Goal: Information Seeking & Learning: Find specific fact

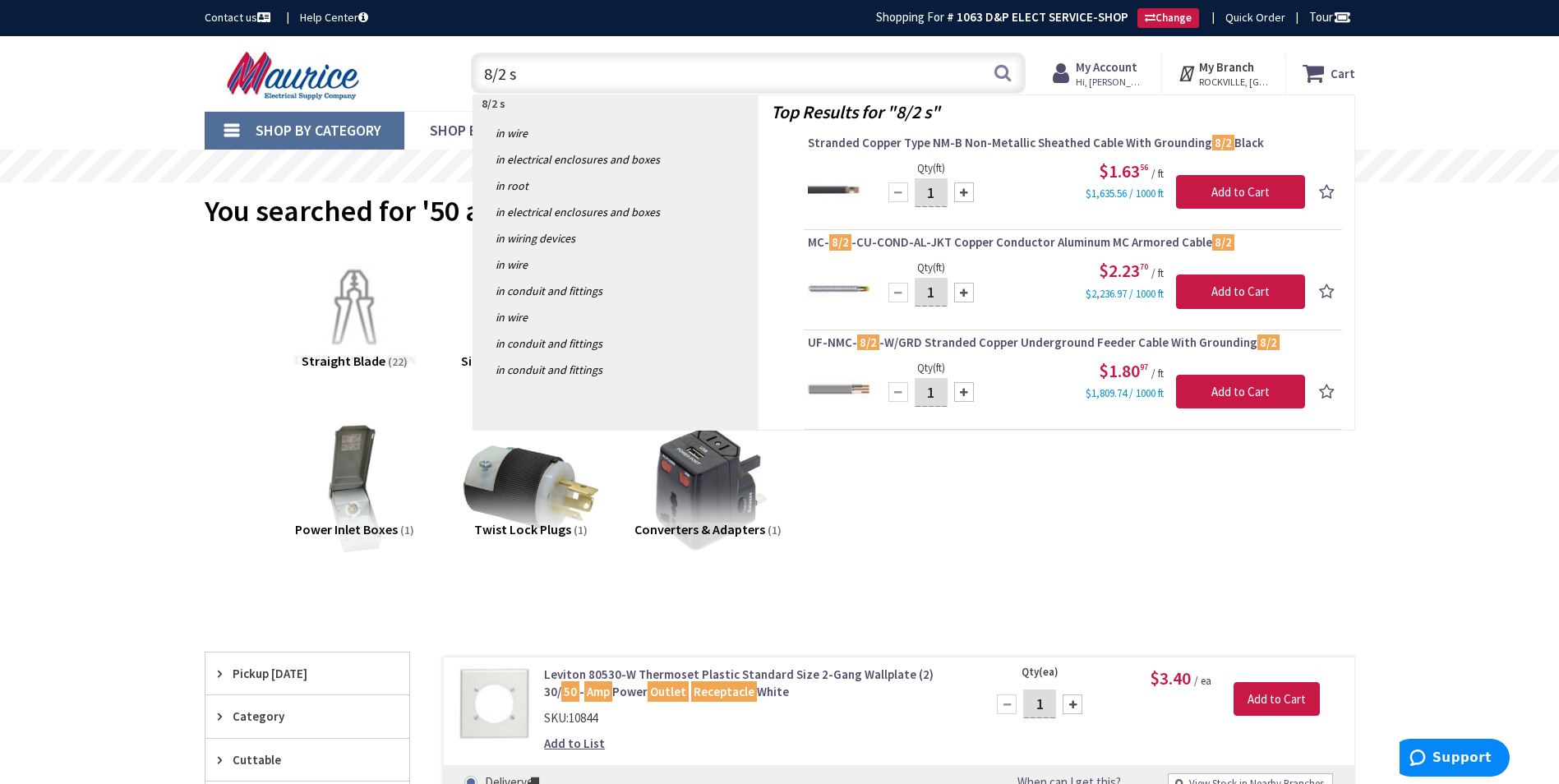
type input "8/2"
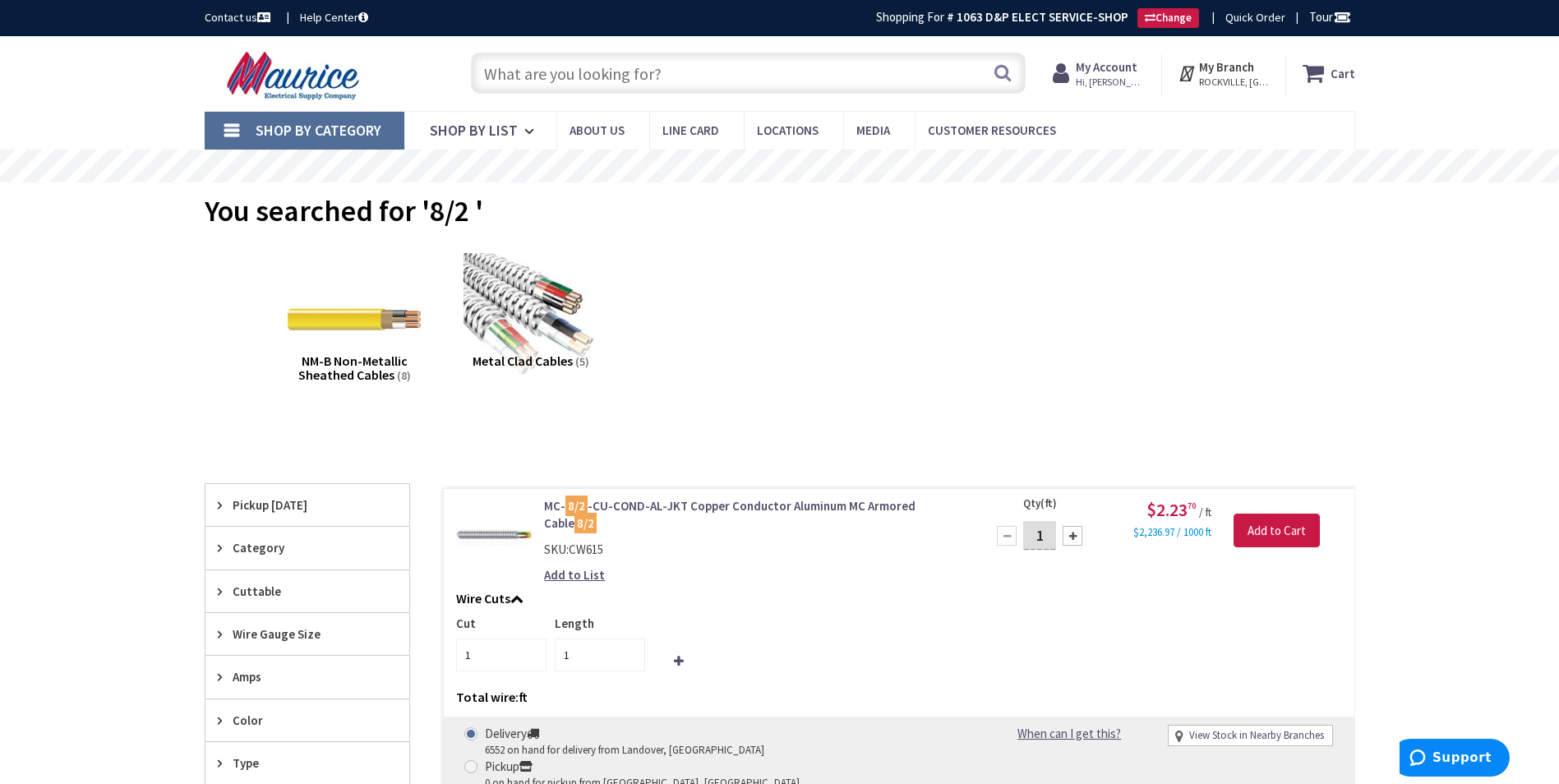
click at [623, 76] on input "text" at bounding box center [748, 74] width 555 height 41
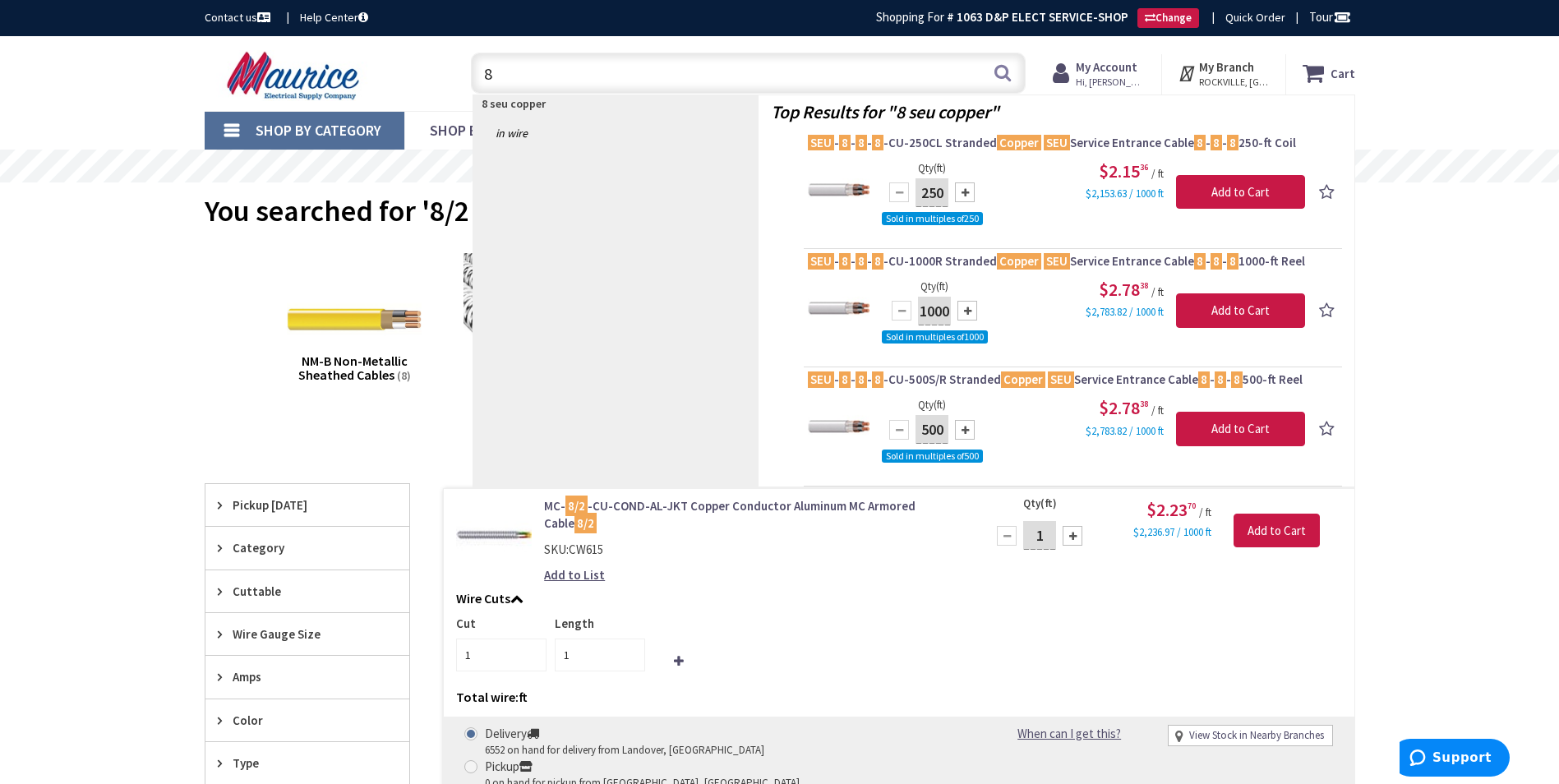
type input "8"
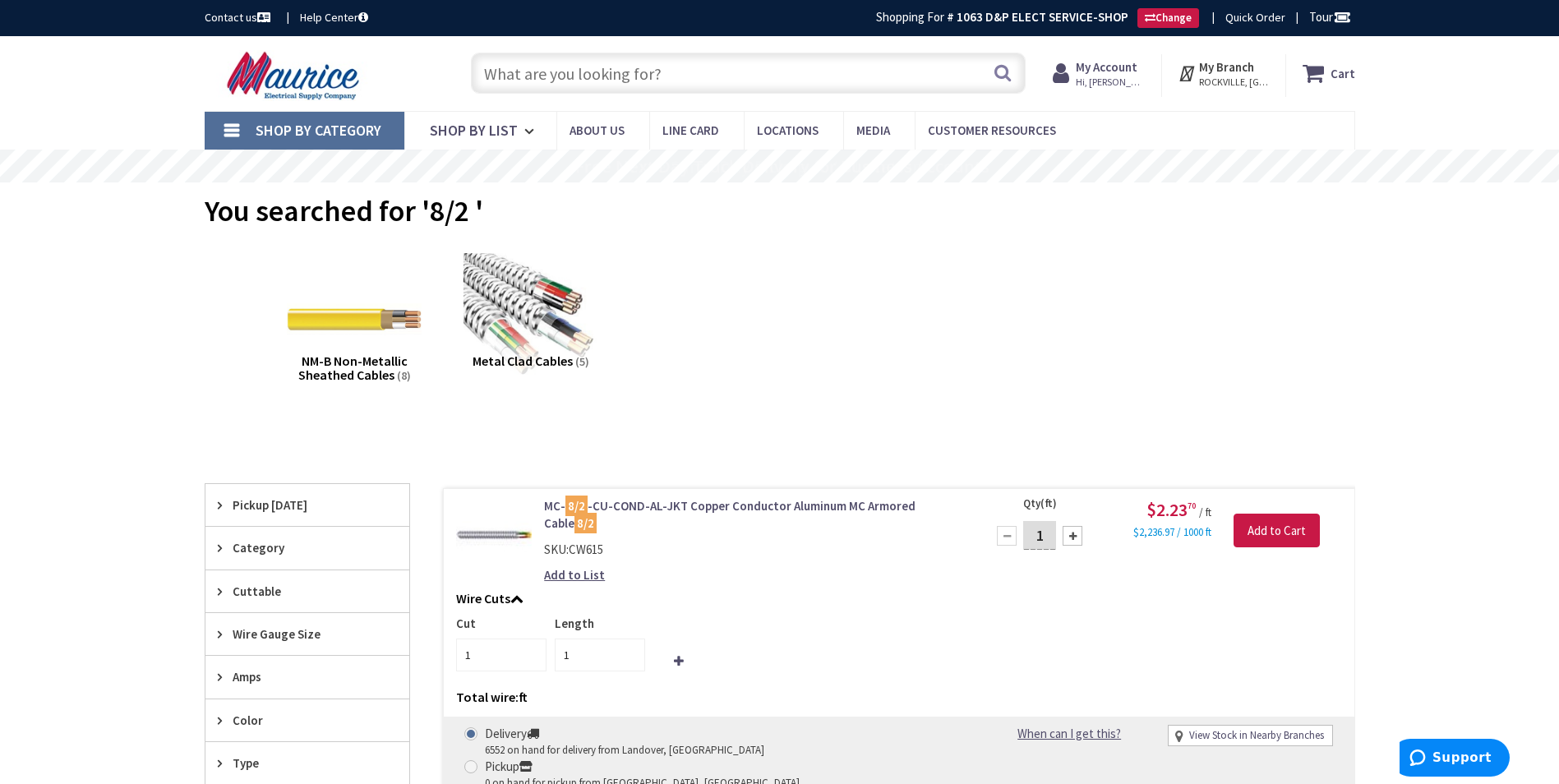
type input "d"
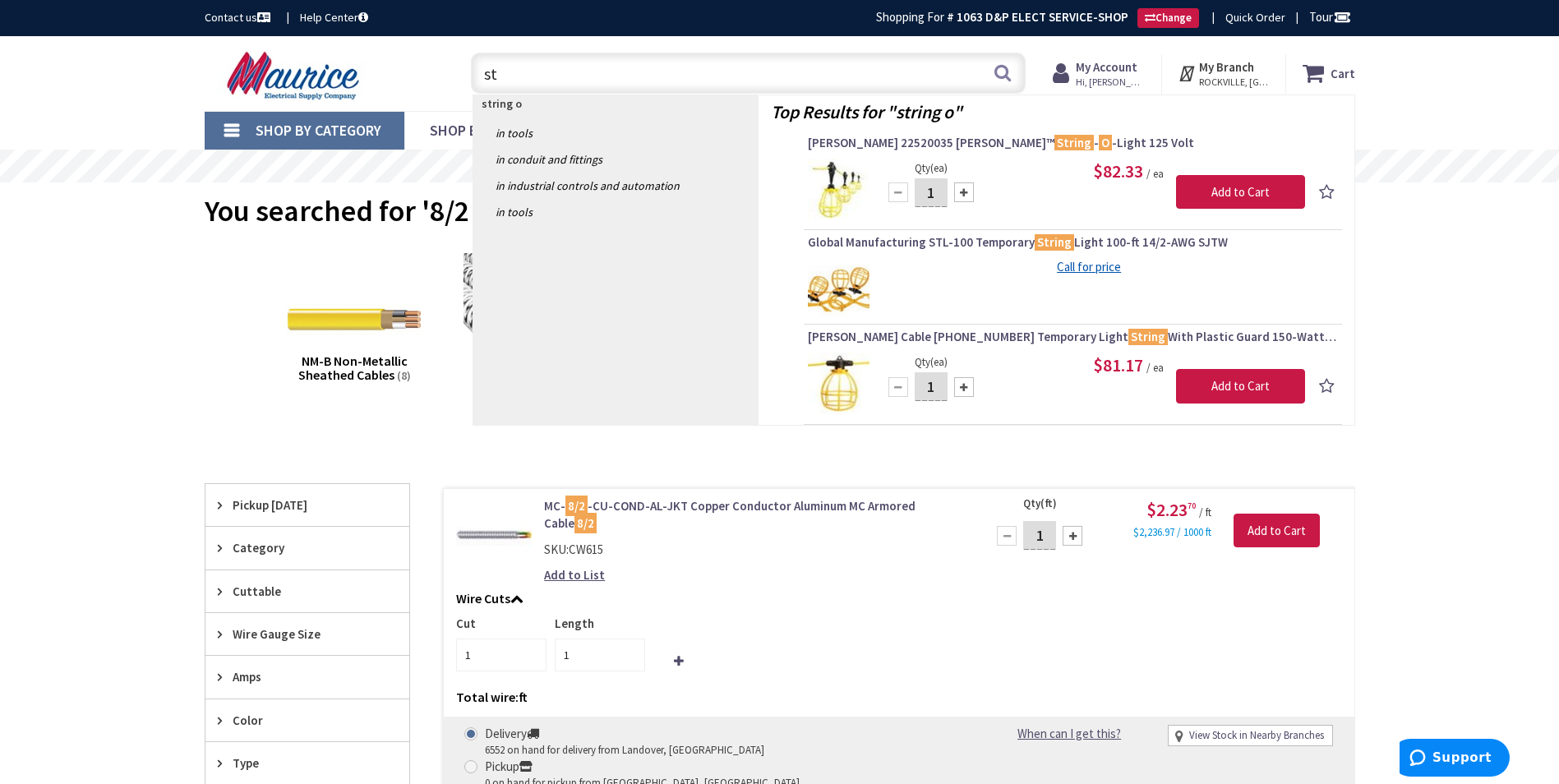
type input "s"
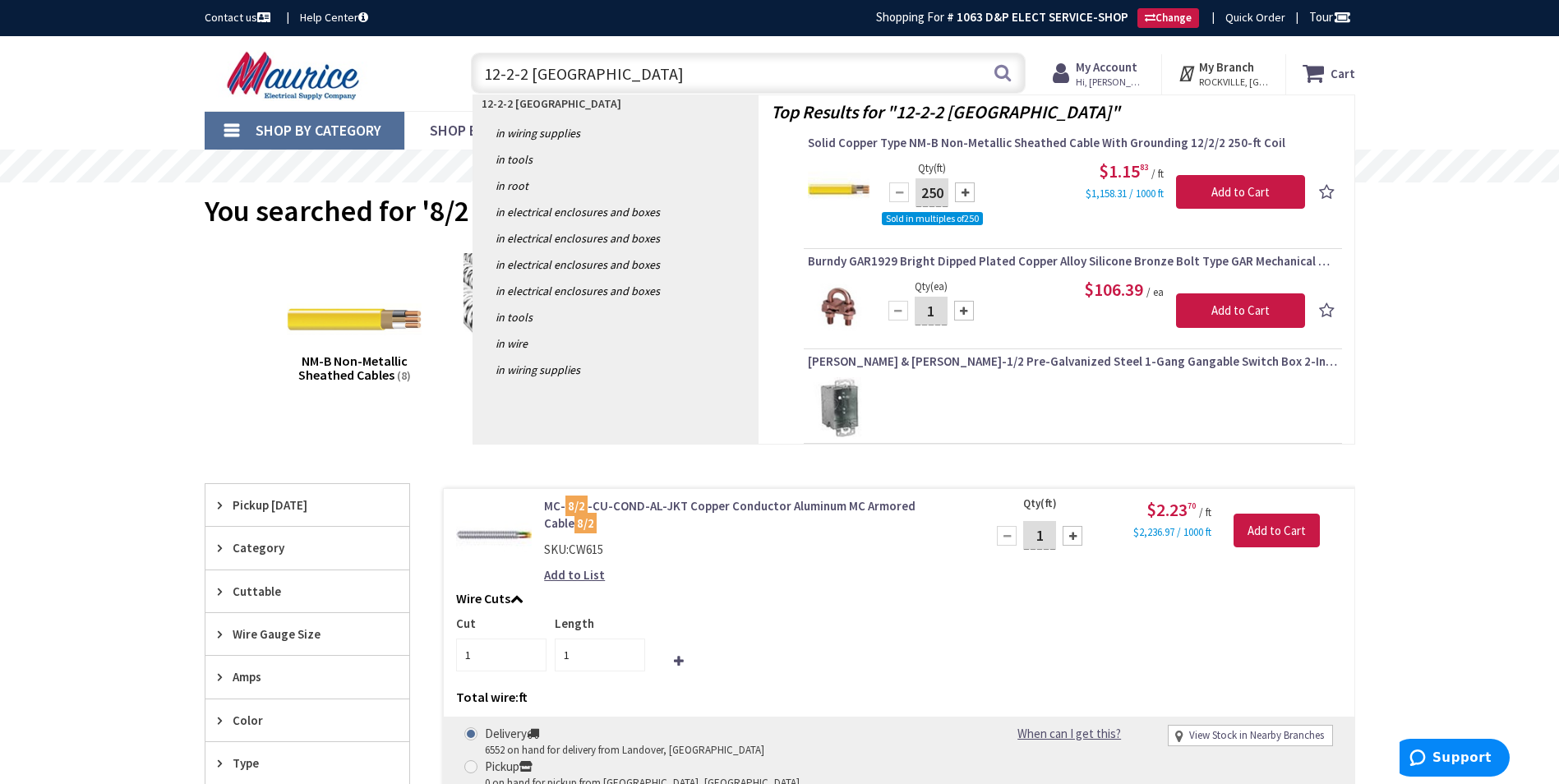
type input "12-2-2 romex"
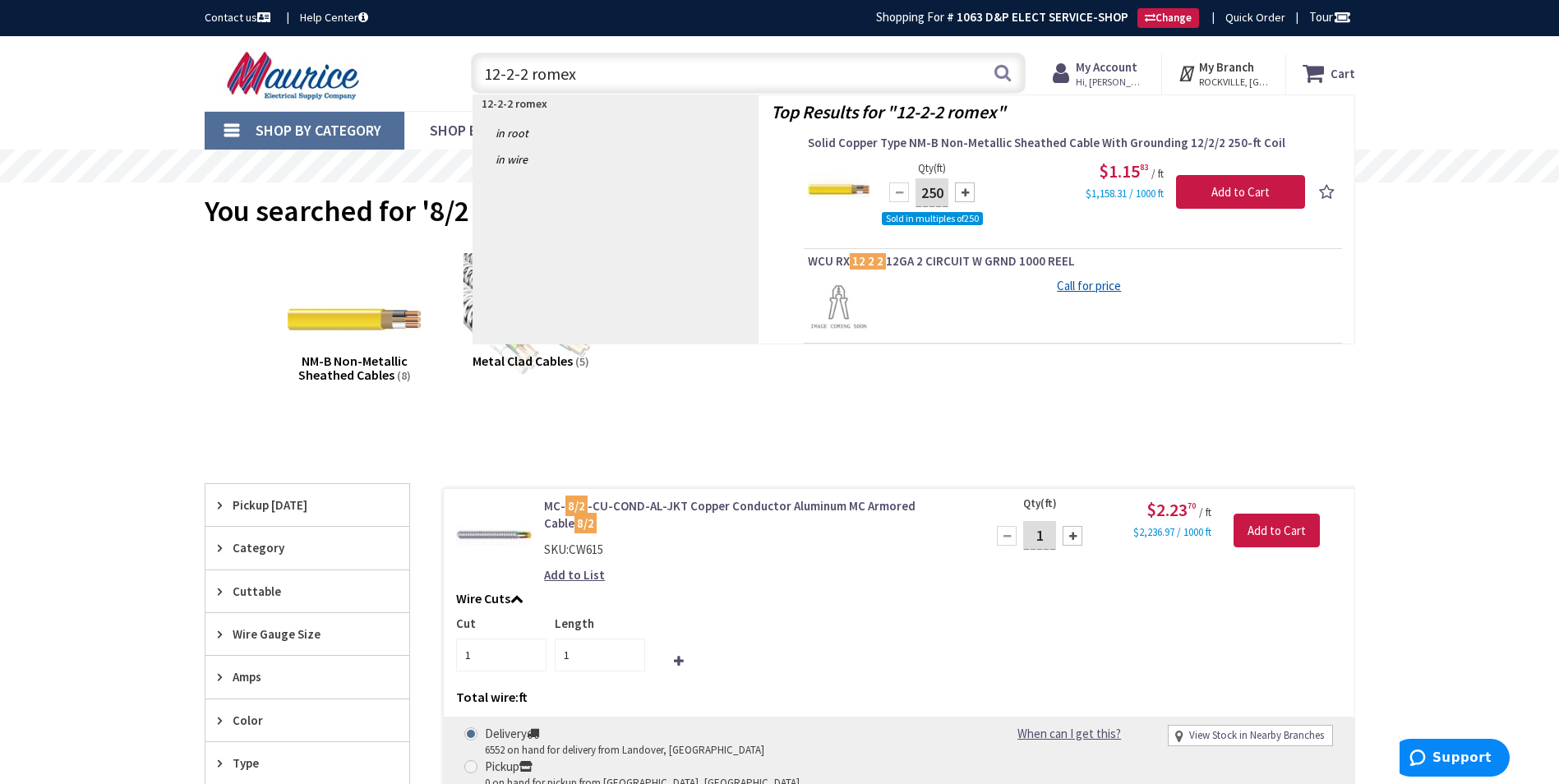
type input "12-2-2 romex"
